Goal: Share content

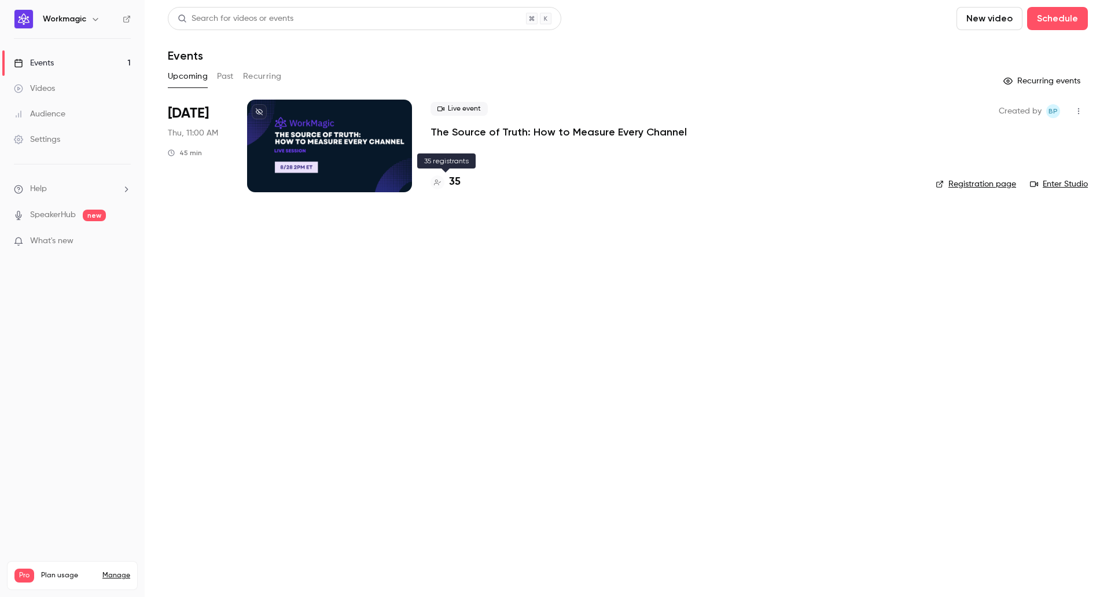
click at [456, 183] on h4 "35" at bounding box center [455, 182] width 12 height 16
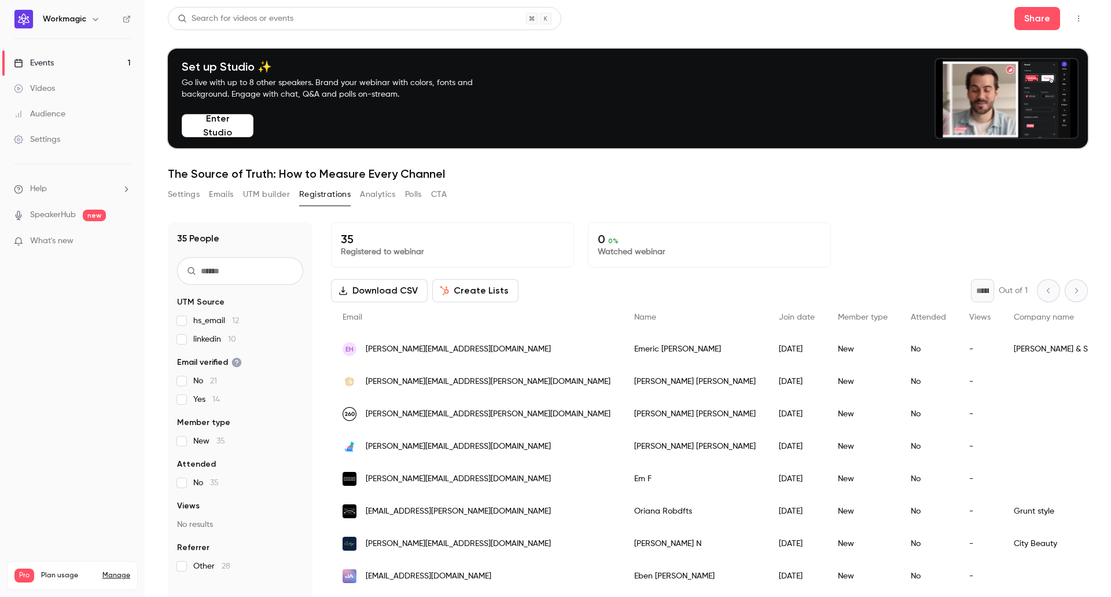
click at [757, 201] on div "Settings Emails UTM builder Registrations Analytics Polls CTA" at bounding box center [628, 196] width 920 height 23
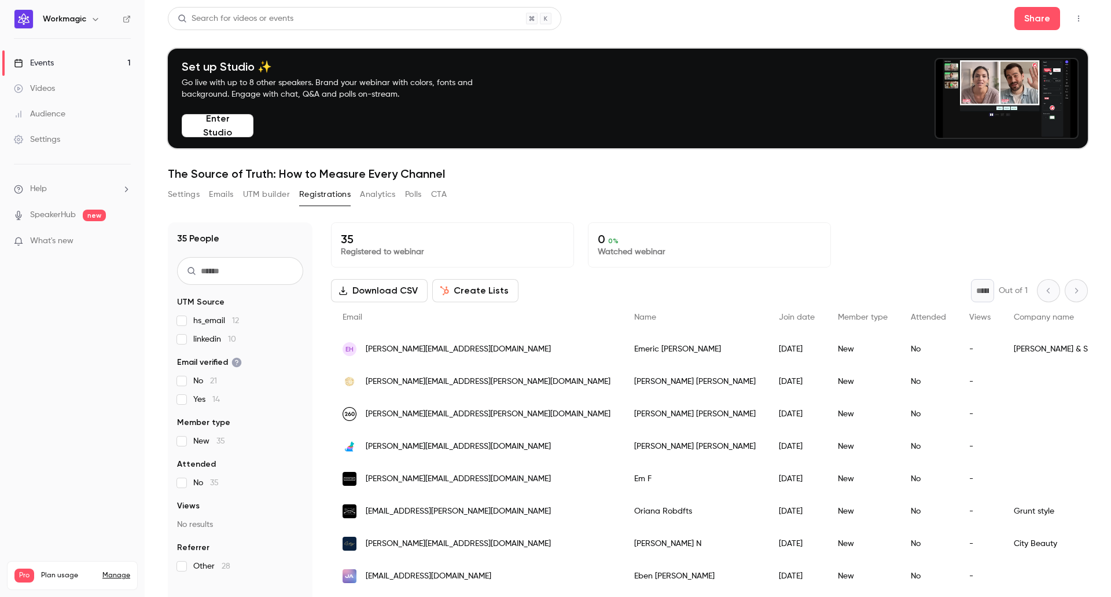
click at [240, 126] on button "Enter Studio" at bounding box center [218, 125] width 72 height 23
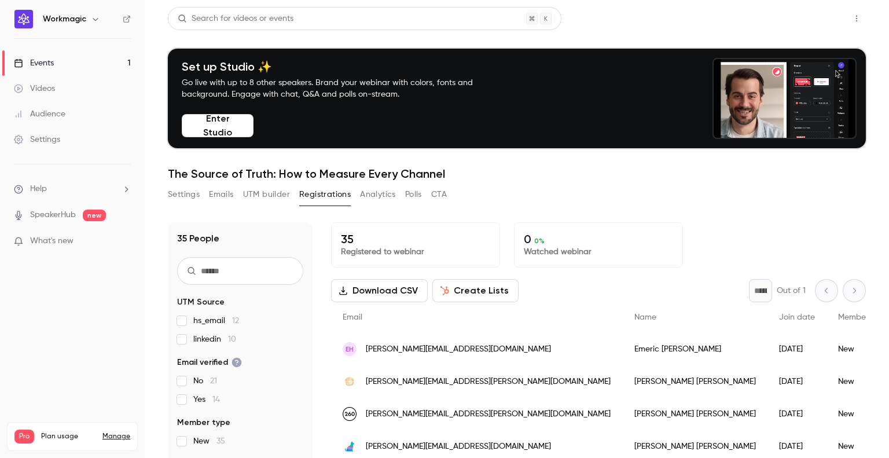
click at [813, 27] on button "Share" at bounding box center [815, 18] width 46 height 23
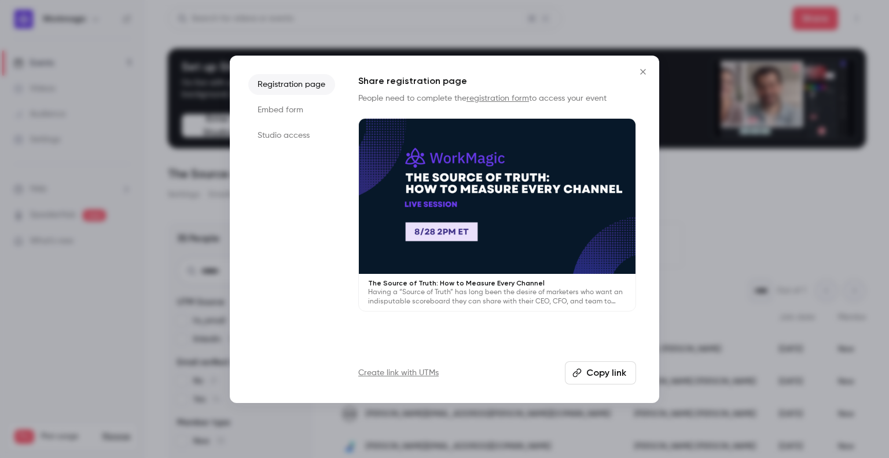
click at [597, 374] on button "Copy link" at bounding box center [600, 372] width 71 height 23
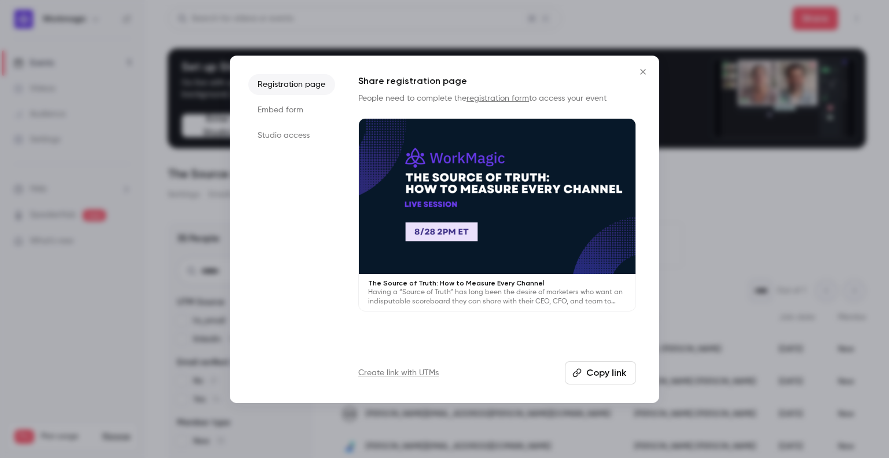
click at [640, 75] on icon "Close" at bounding box center [643, 71] width 14 height 9
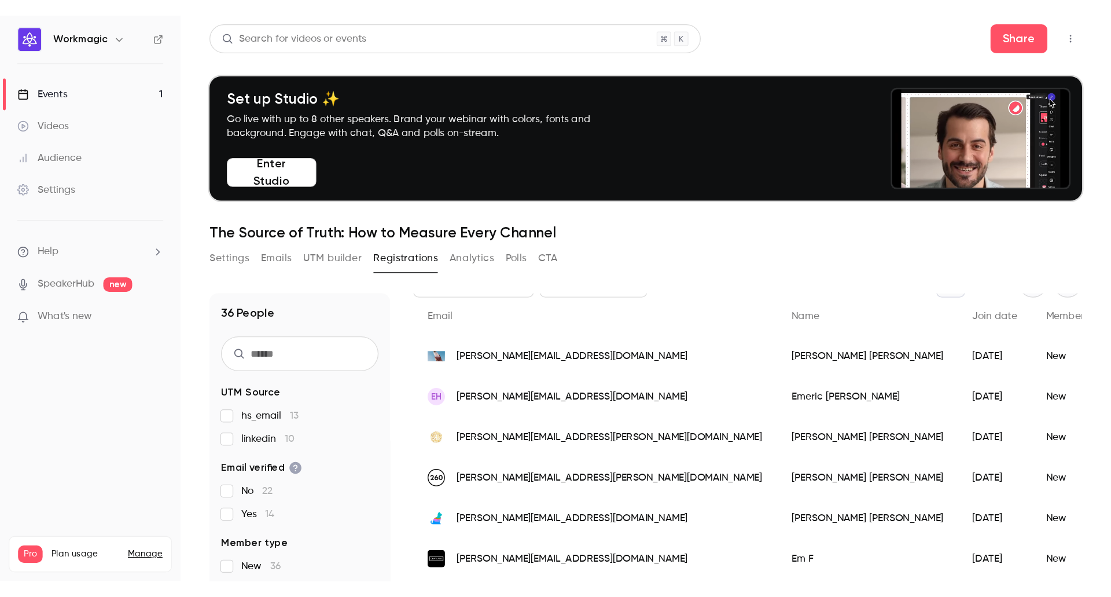
scroll to position [77, 0]
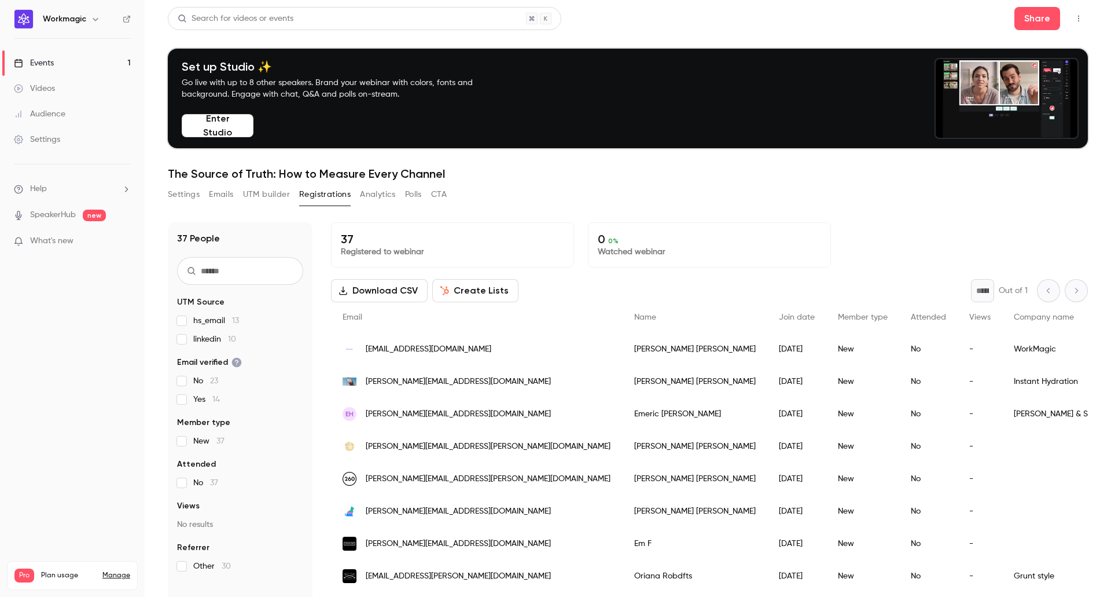
click at [228, 128] on button "Enter Studio" at bounding box center [218, 125] width 72 height 23
